Goal: Task Accomplishment & Management: Complete application form

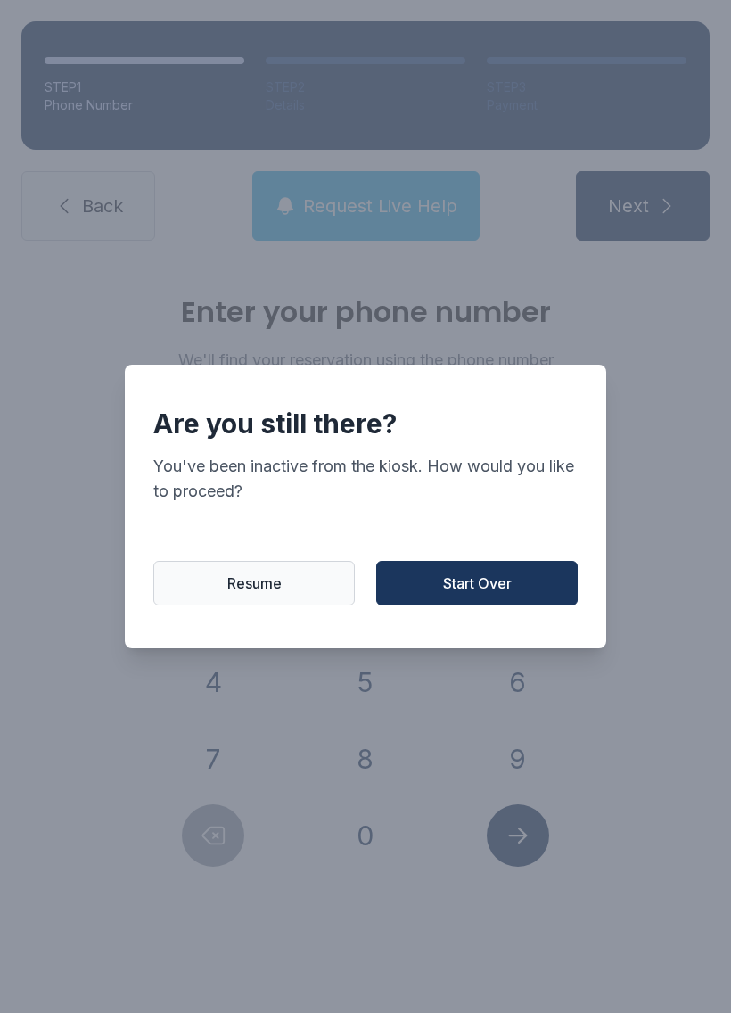
click at [262, 586] on span "Resume" at bounding box center [254, 583] width 54 height 21
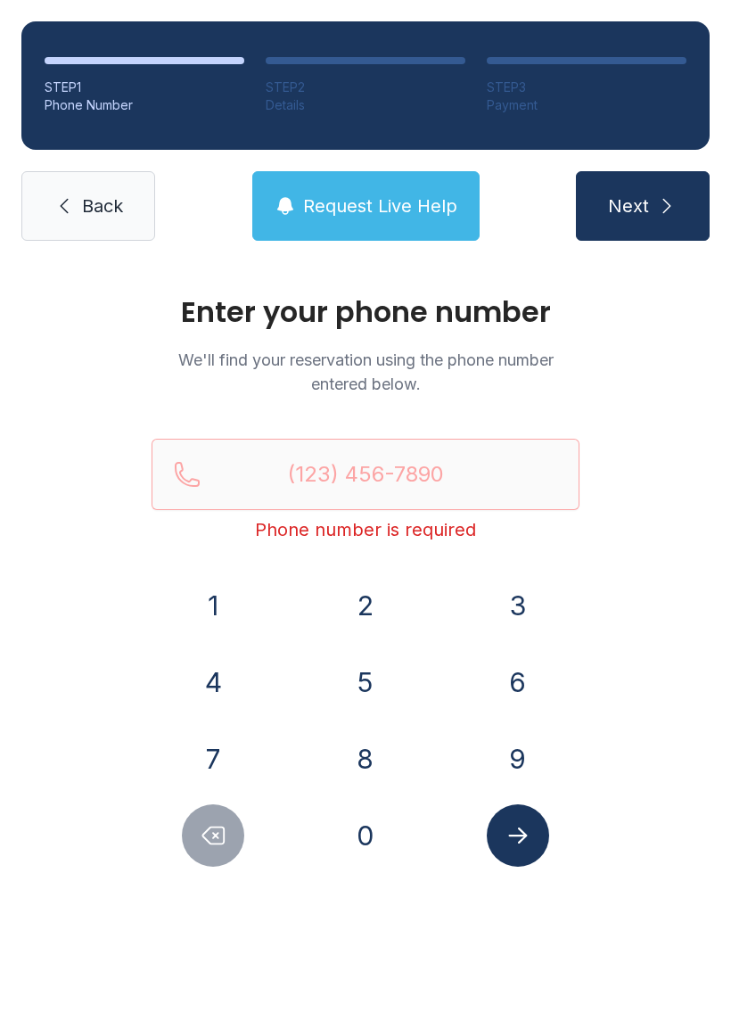
click at [211, 752] on button "7" at bounding box center [213, 759] width 62 height 62
click at [360, 832] on button "0" at bounding box center [365, 836] width 62 height 62
click at [376, 746] on button "8" at bounding box center [365, 759] width 62 height 62
click at [521, 747] on button "9" at bounding box center [518, 759] width 62 height 62
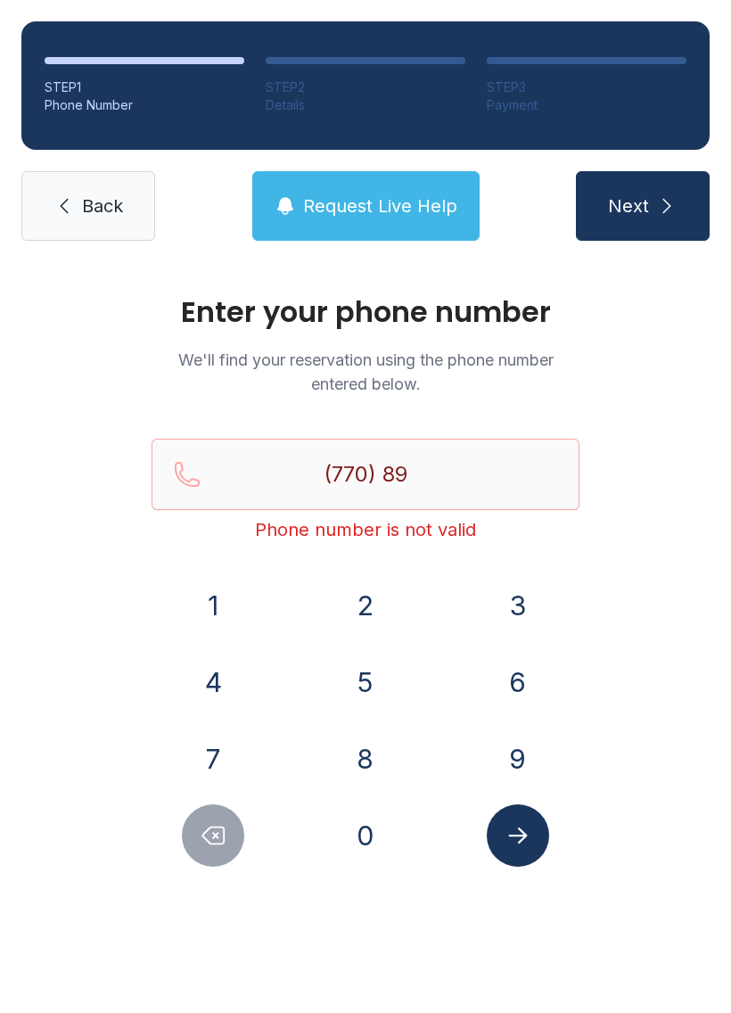
click at [520, 747] on button "9" at bounding box center [518, 759] width 62 height 62
click at [536, 679] on button "6" at bounding box center [518, 682] width 62 height 62
click at [526, 597] on button "3" at bounding box center [518, 605] width 62 height 62
click at [218, 681] on button "4" at bounding box center [213, 682] width 62 height 62
click at [380, 607] on button "2" at bounding box center [365, 605] width 62 height 62
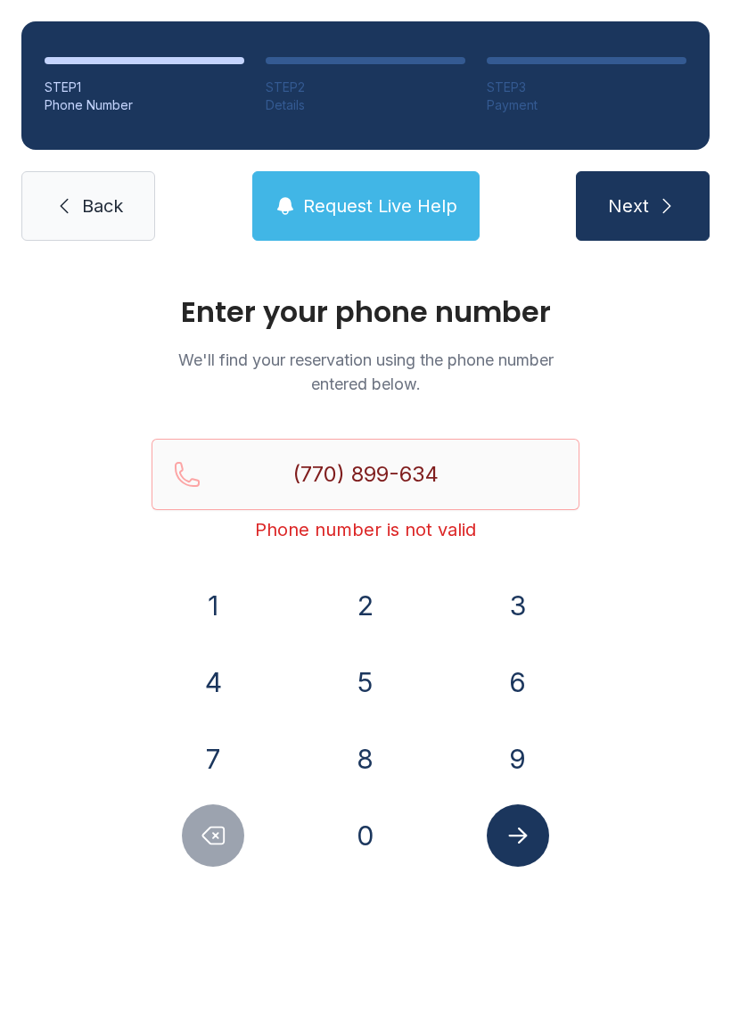
type input "[PHONE_NUMBER]"
click at [518, 840] on icon "Submit lookup form" at bounding box center [518, 835] width 27 height 27
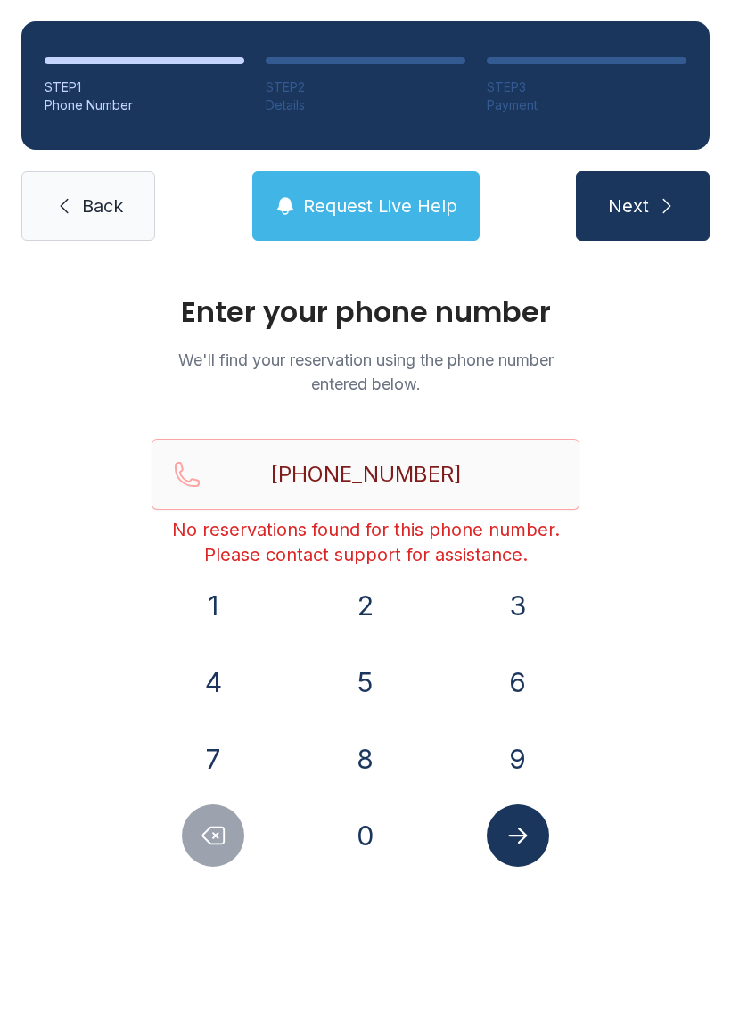
click at [148, 207] on link "Back" at bounding box center [88, 206] width 134 height 70
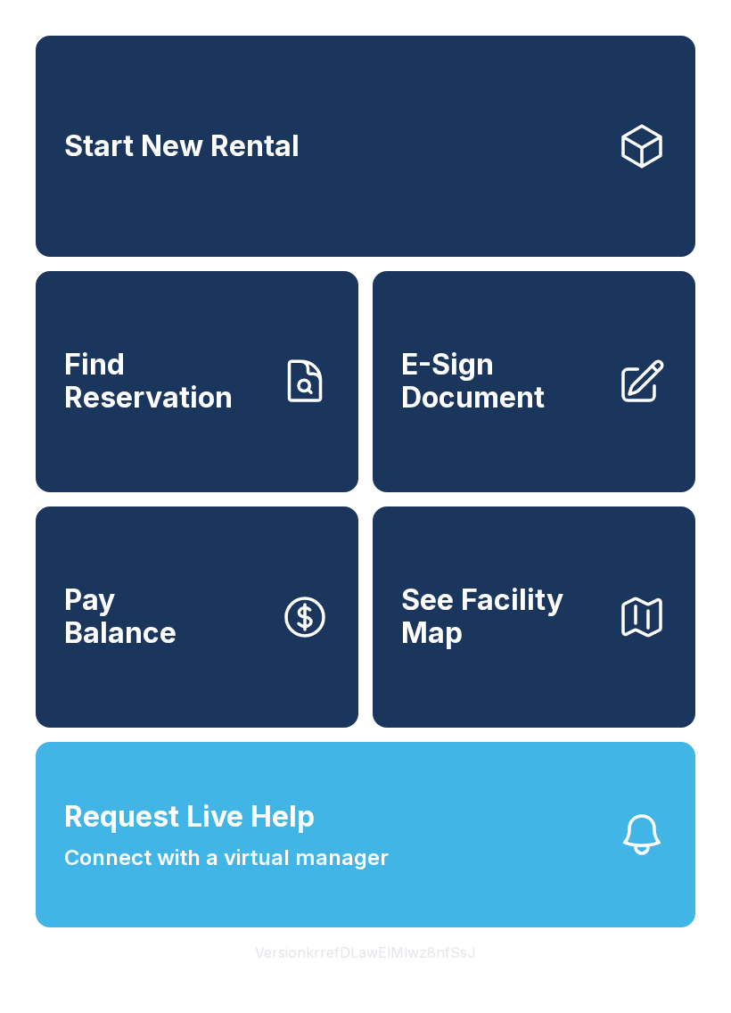
click at [493, 414] on span "E-Sign Document" at bounding box center [502, 381] width 202 height 65
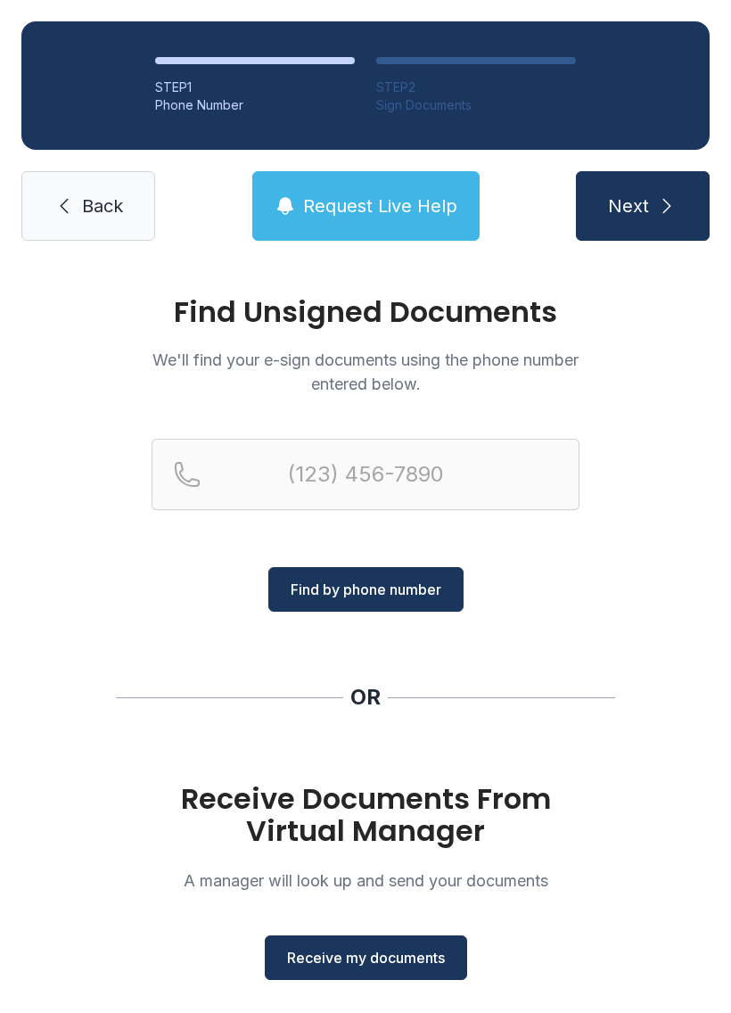
click at [348, 955] on span "Receive my documents" at bounding box center [366, 957] width 158 height 21
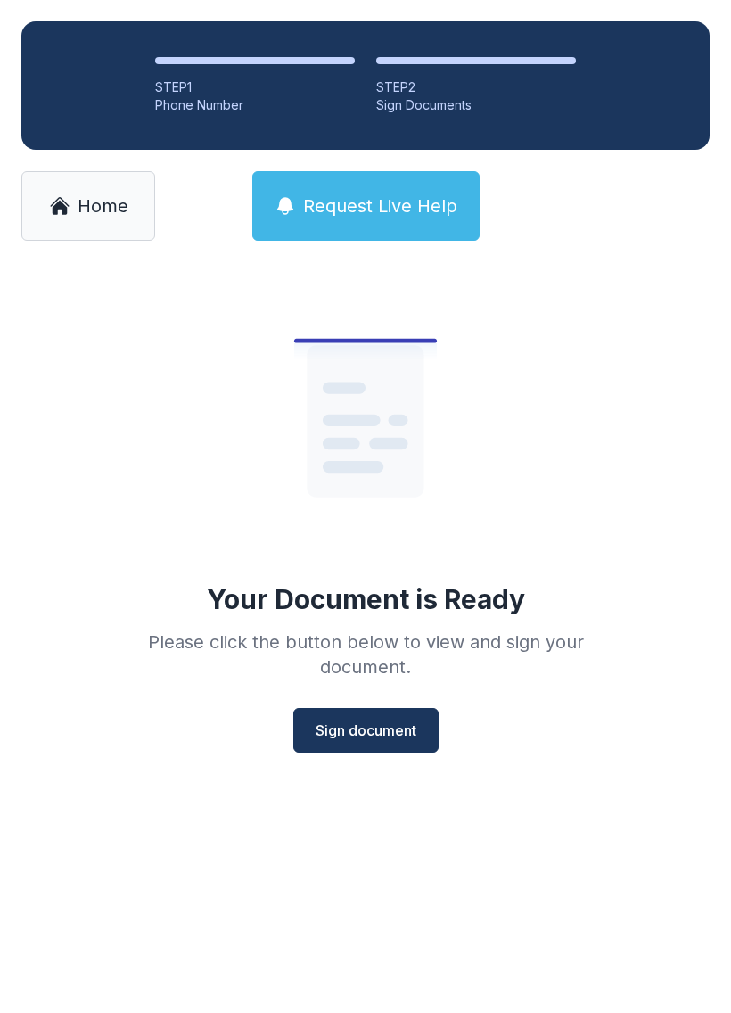
click at [378, 734] on span "Sign document" at bounding box center [366, 730] width 101 height 21
click at [384, 733] on span "Sign document" at bounding box center [366, 730] width 101 height 21
click at [353, 718] on button "Sign document" at bounding box center [365, 730] width 145 height 45
click at [337, 728] on span "Sign document" at bounding box center [366, 730] width 101 height 21
click at [121, 176] on link "Home" at bounding box center [88, 206] width 134 height 70
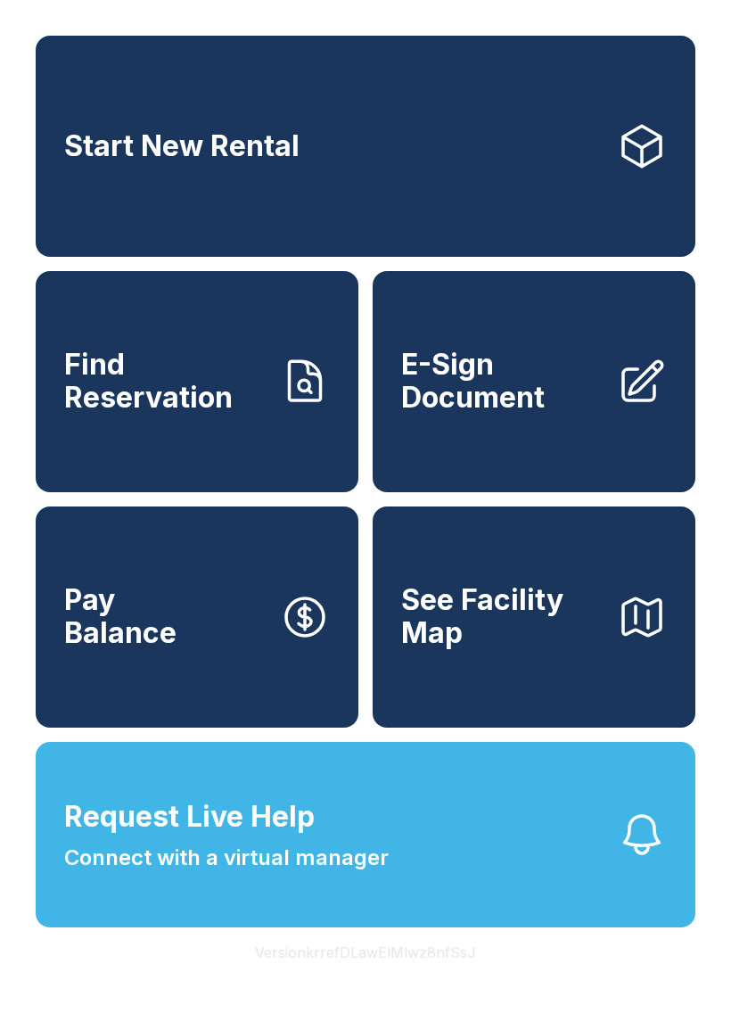
click at [475, 392] on span "E-Sign Document" at bounding box center [502, 381] width 202 height 65
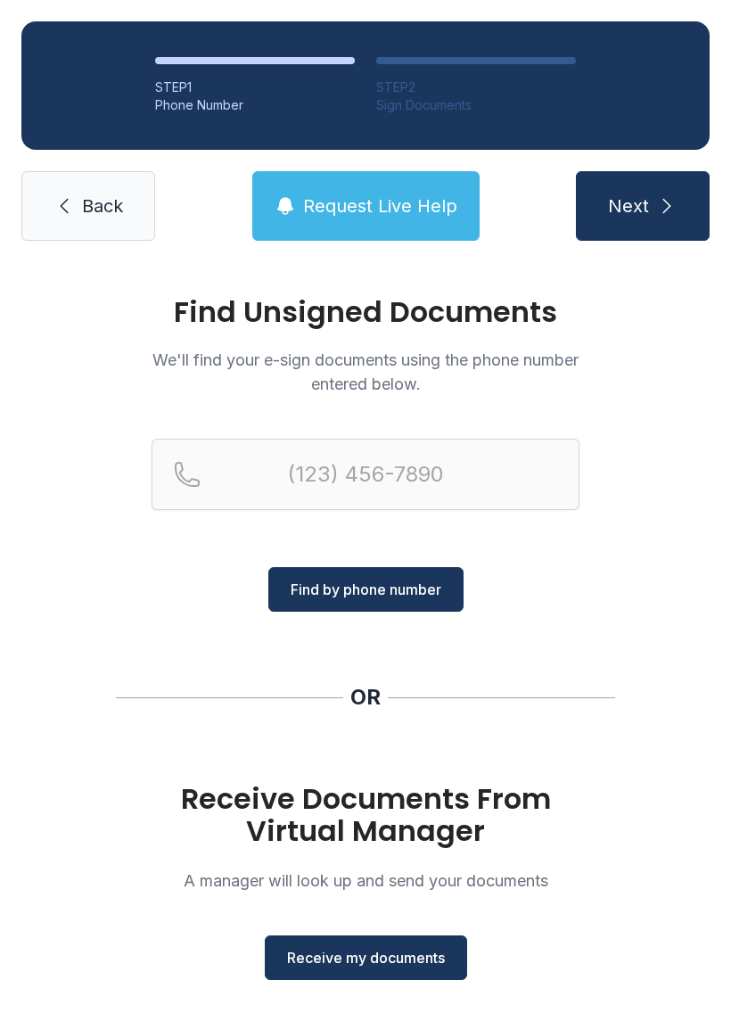
click at [331, 958] on span "Receive my documents" at bounding box center [366, 957] width 158 height 21
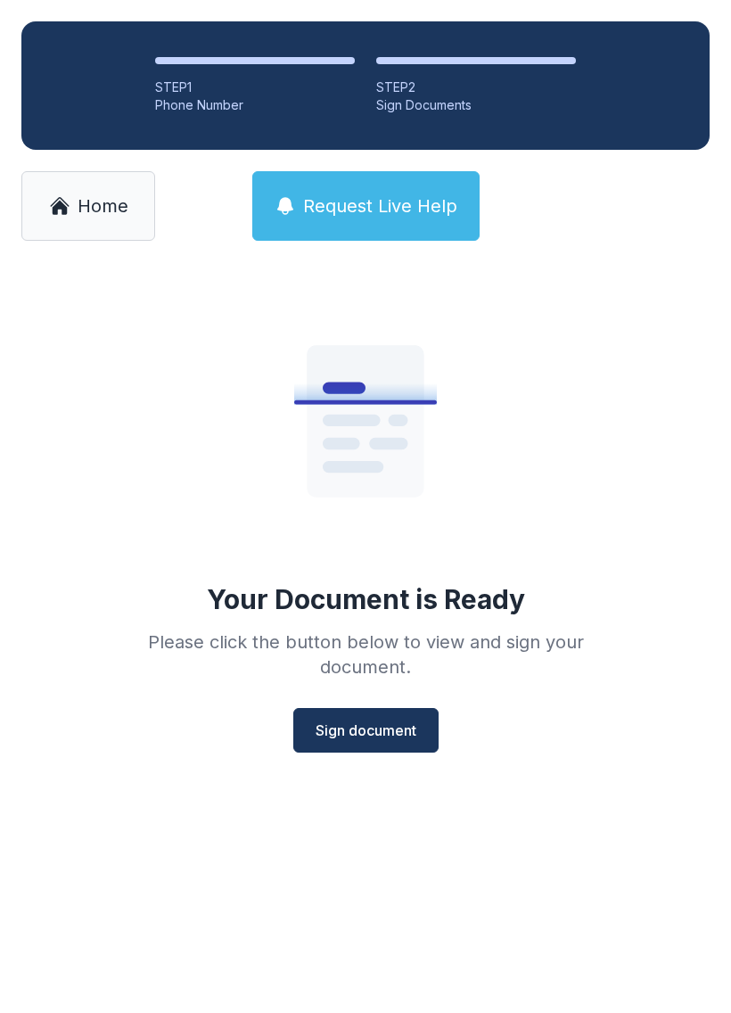
click at [337, 726] on span "Sign document" at bounding box center [366, 730] width 101 height 21
click at [351, 723] on span "Sign document" at bounding box center [366, 730] width 101 height 21
click at [362, 750] on button "Sign document" at bounding box center [365, 730] width 145 height 45
click at [332, 731] on span "Sign document" at bounding box center [366, 730] width 101 height 21
